Goal: Transaction & Acquisition: Purchase product/service

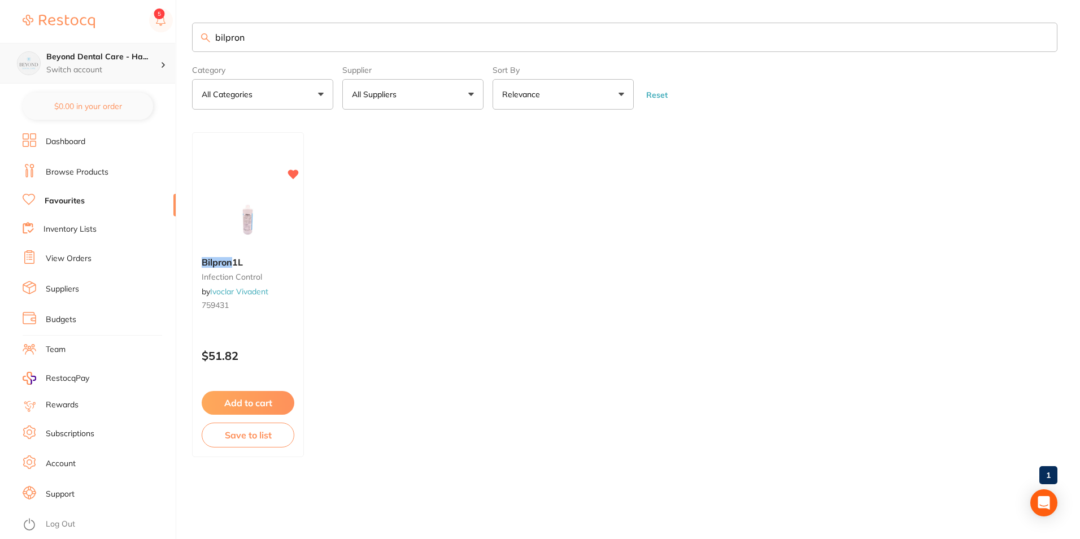
click at [140, 56] on h4 "Beyond Dental Care - Ha..." at bounding box center [103, 56] width 114 height 11
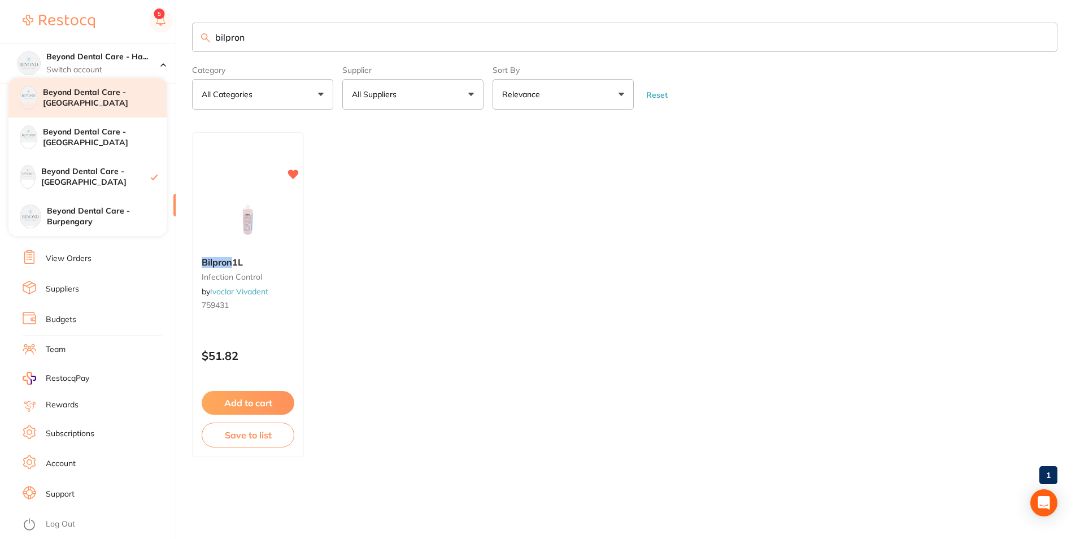
click at [118, 110] on div "Beyond Dental Care - [GEOGRAPHIC_DATA]" at bounding box center [87, 98] width 158 height 40
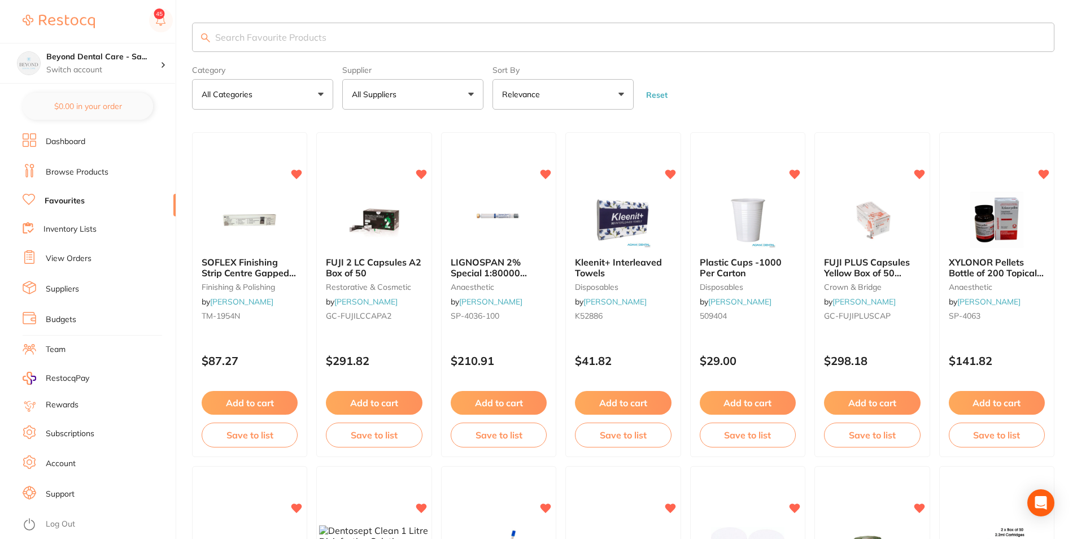
click at [296, 47] on input "search" at bounding box center [623, 37] width 863 height 29
type input "`"
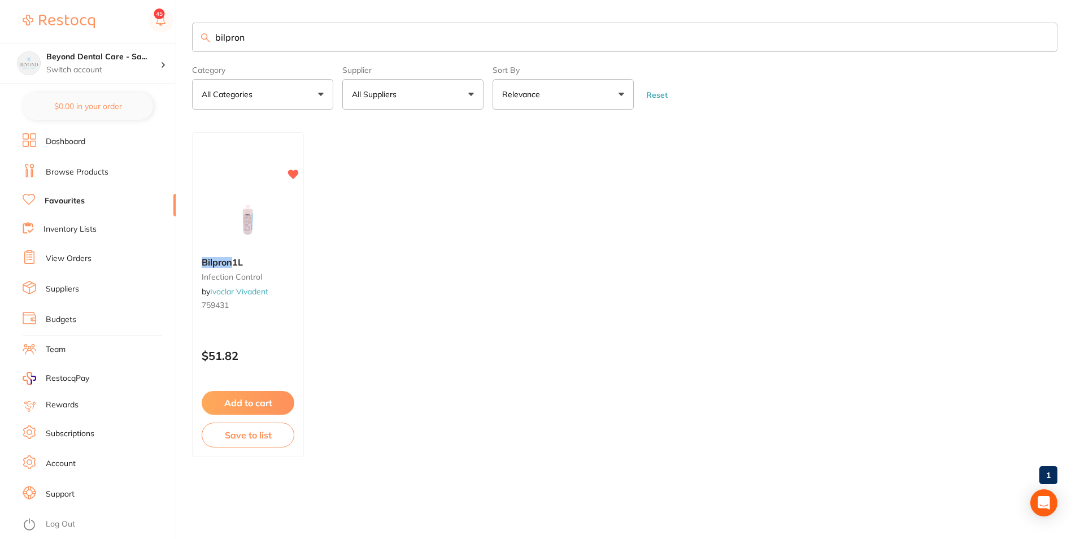
type input "bilpron"
click at [252, 408] on button "Add to cart" at bounding box center [248, 403] width 94 height 24
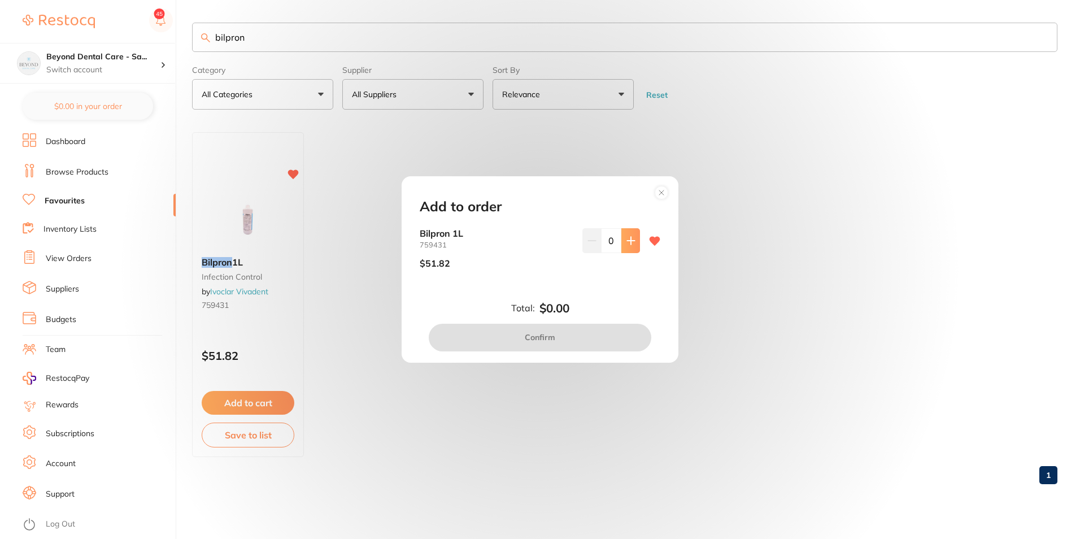
click at [634, 239] on button at bounding box center [630, 240] width 19 height 25
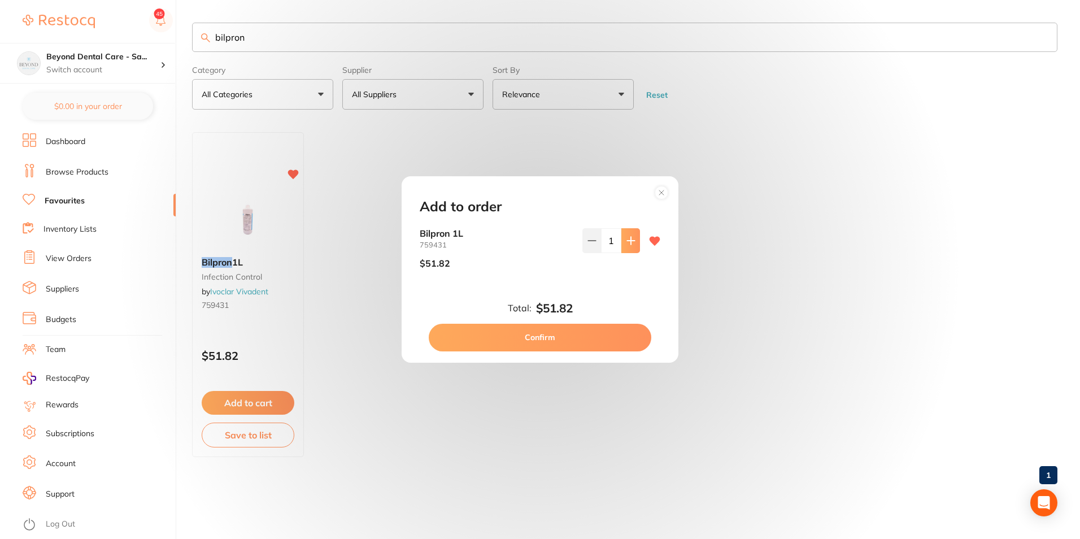
click at [634, 239] on button at bounding box center [630, 240] width 19 height 25
click at [591, 241] on icon at bounding box center [592, 240] width 9 height 9
click at [622, 249] on button at bounding box center [630, 240] width 19 height 25
type input "2"
click at [517, 339] on button "Confirm" at bounding box center [540, 337] width 223 height 27
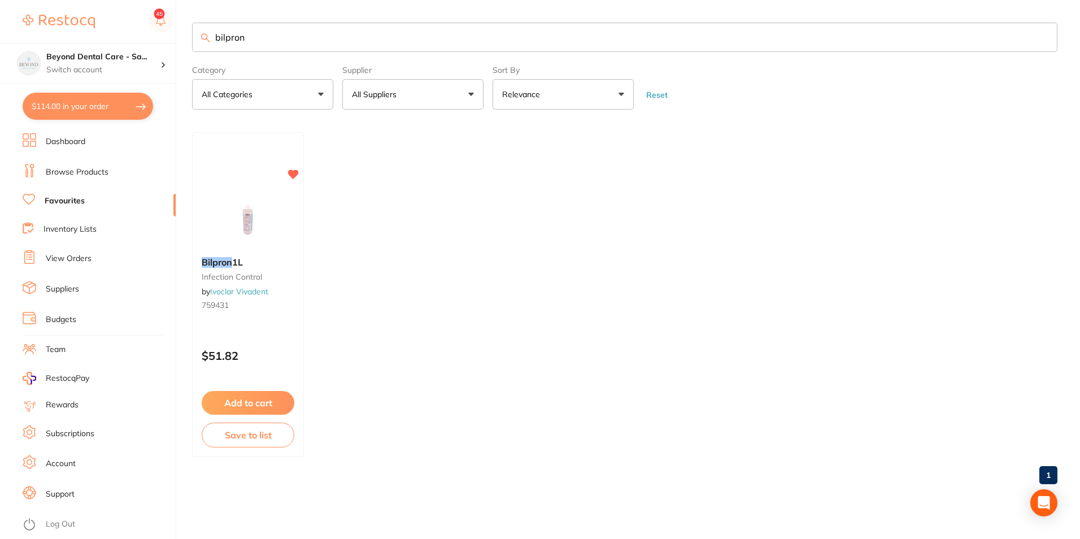
click at [68, 95] on button "$114.00 in your order" at bounding box center [88, 106] width 130 height 27
checkbox input "true"
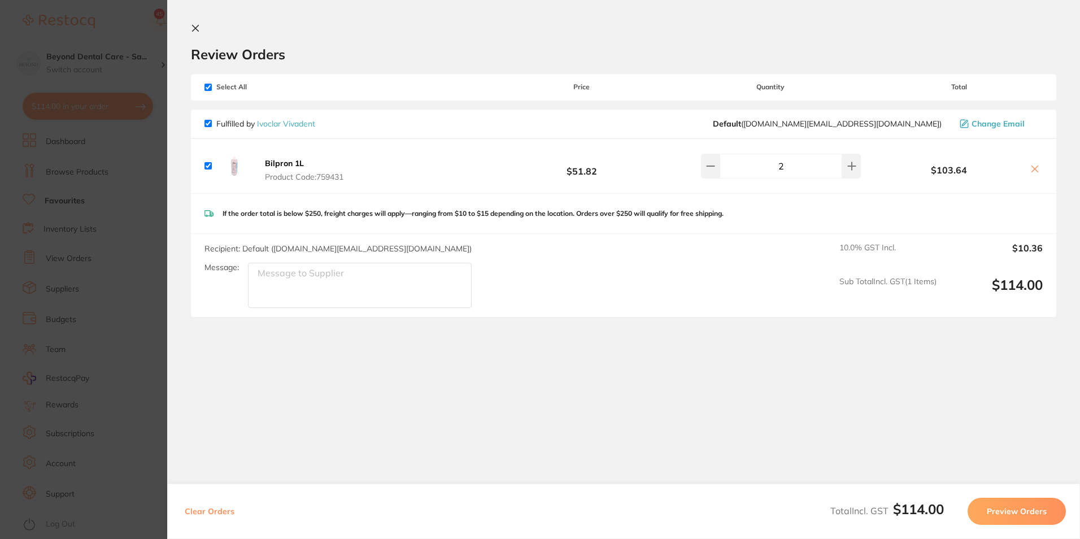
click at [1011, 514] on button "Preview Orders" at bounding box center [1017, 511] width 98 height 27
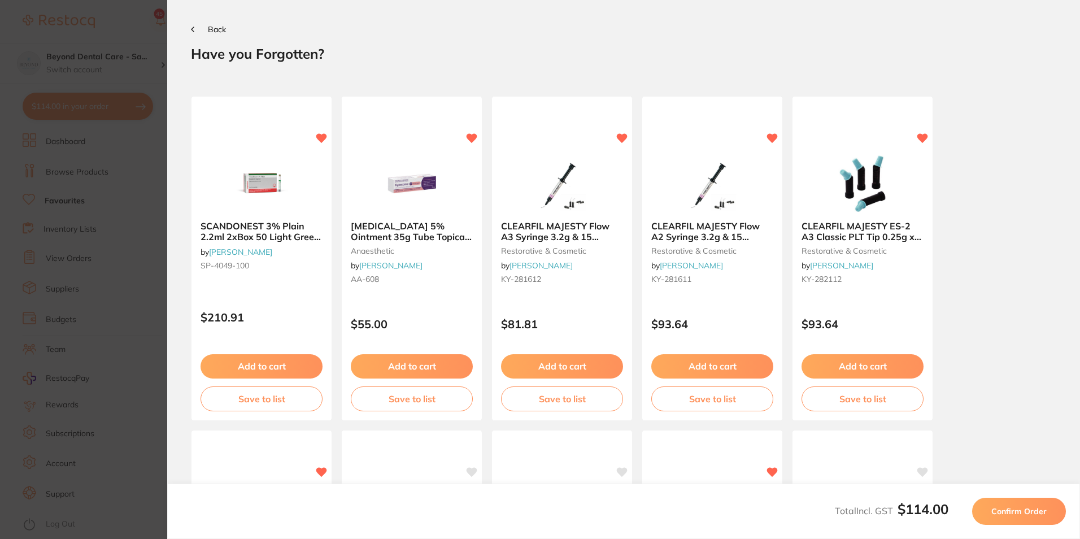
click at [1012, 511] on span "Confirm Order" at bounding box center [1018, 511] width 55 height 10
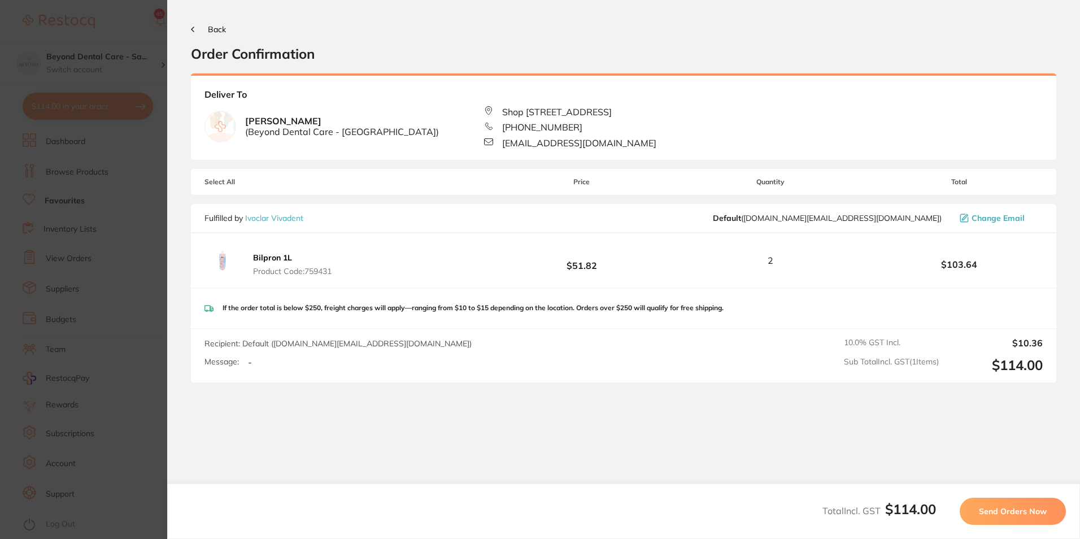
click at [1012, 511] on span "Send Orders Now" at bounding box center [1013, 511] width 68 height 10
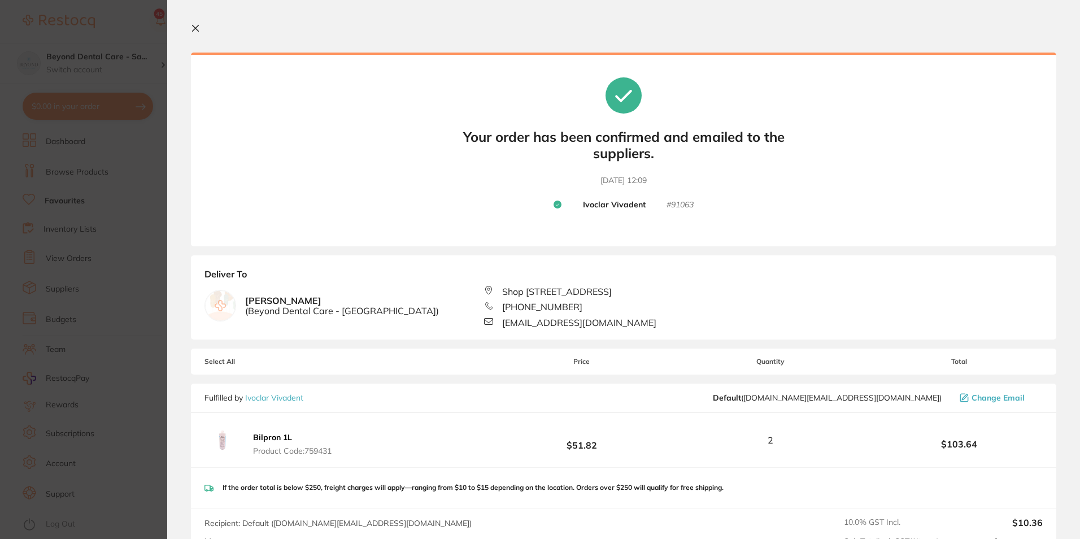
click at [194, 28] on icon at bounding box center [195, 28] width 9 height 9
